Goal: Information Seeking & Learning: Learn about a topic

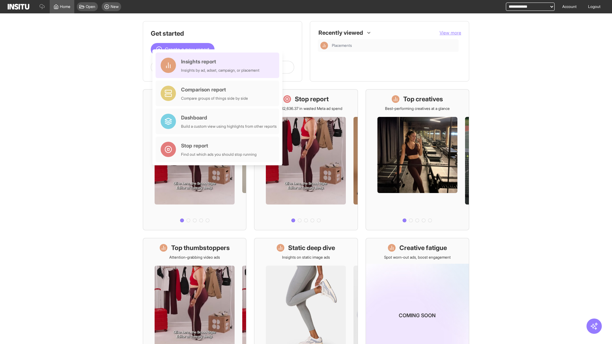
click at [219, 65] on div "Insights report Insights by ad, adset, campaign, or placement" at bounding box center [220, 65] width 78 height 15
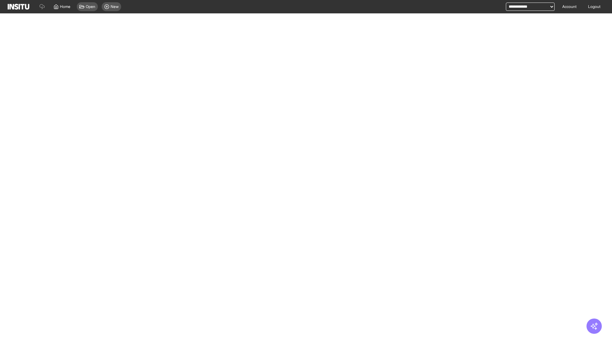
select select "**"
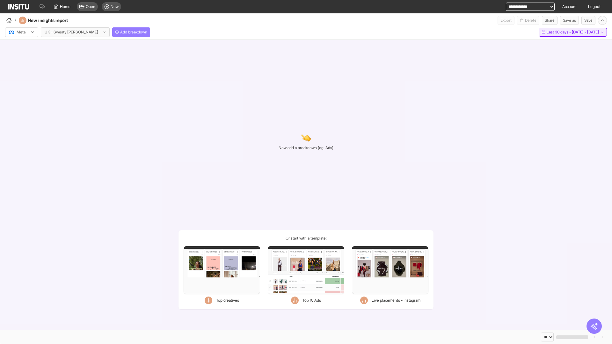
click at [564, 32] on span "Last 30 days - [DATE] - [DATE]" at bounding box center [572, 32] width 52 height 5
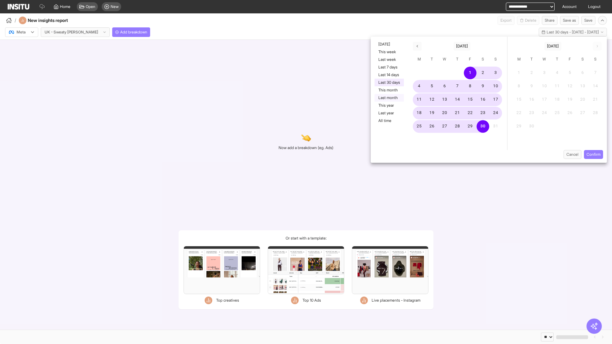
click at [388, 98] on button "Last month" at bounding box center [388, 98] width 29 height 8
